Goal: Information Seeking & Learning: Learn about a topic

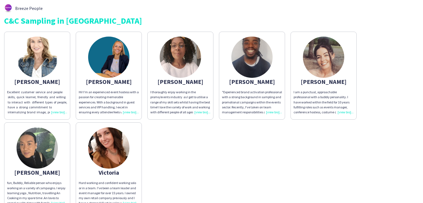
click at [271, 111] on div ""Experienced brand activation professional with a strong background in sampling…" at bounding box center [252, 102] width 60 height 25
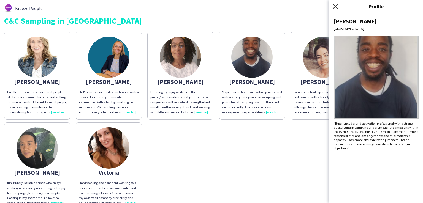
click at [335, 9] on icon "Close pop-in" at bounding box center [335, 6] width 5 height 5
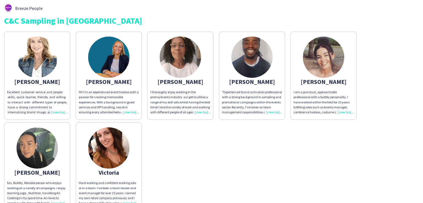
click at [201, 113] on div "I thoroughly enjoy working in the promo/events industry as I get to utilise a r…" at bounding box center [180, 102] width 60 height 25
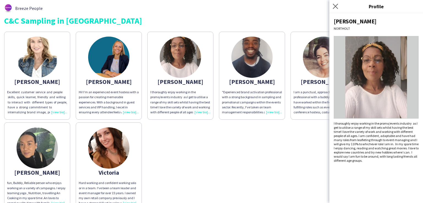
click at [332, 4] on app-icon "Close pop-in" at bounding box center [336, 6] width 8 height 8
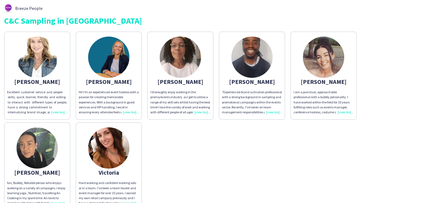
click at [340, 112] on div "I am a punctual, approachable professional with a bubbly personality. I have wo…" at bounding box center [324, 102] width 60 height 25
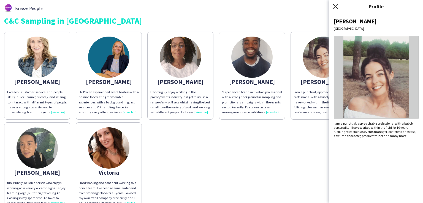
click at [337, 5] on icon at bounding box center [335, 6] width 5 height 5
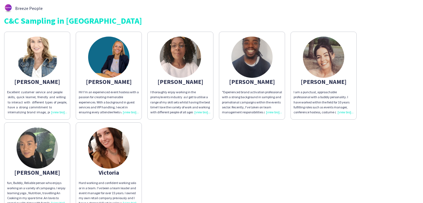
click at [129, 111] on div "Hi! I'm an experienced event hostess with a passion for creating memorable expe…" at bounding box center [109, 102] width 60 height 25
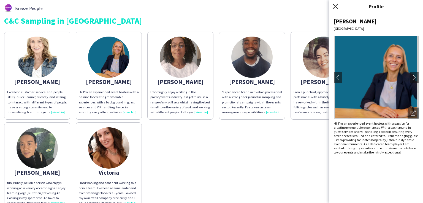
click at [337, 7] on icon "Close pop-in" at bounding box center [335, 6] width 5 height 5
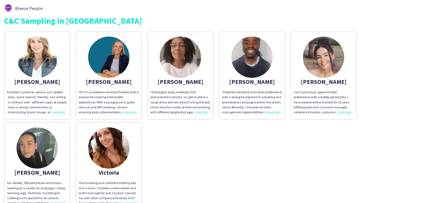
click at [55, 113] on div "Excellent customer service and people skills, quick learner, friendly and willi…" at bounding box center [37, 102] width 60 height 25
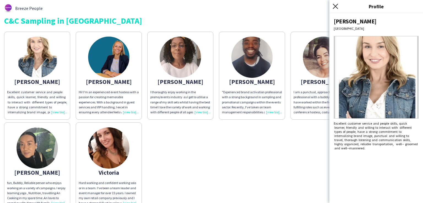
click at [336, 6] on icon at bounding box center [335, 6] width 5 height 5
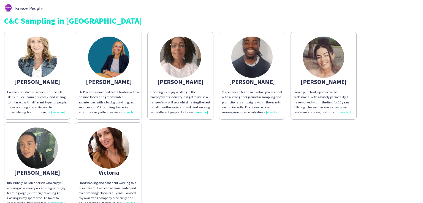
scroll to position [32, 0]
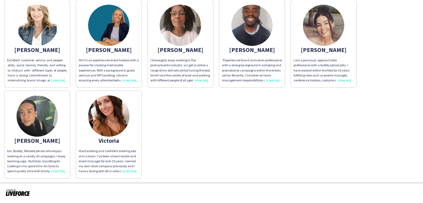
click at [59, 171] on div "fun, Bubbly, Reliable person who enjoys working on a variety of campaigns. I en…" at bounding box center [37, 161] width 60 height 25
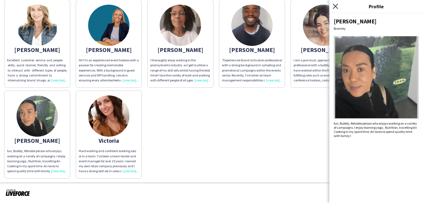
click at [335, 9] on icon "Close pop-in" at bounding box center [335, 6] width 5 height 5
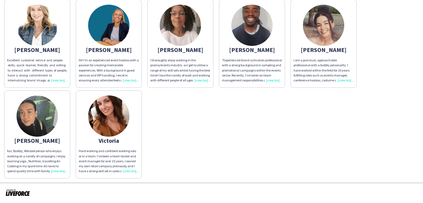
click at [55, 170] on div "fun, Bubbly, Reliable person who enjoys working on a variety of campaigns. I en…" at bounding box center [37, 161] width 60 height 25
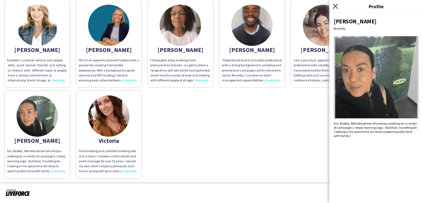
click at [336, 6] on icon "Close pop-in" at bounding box center [335, 6] width 5 height 5
